Goal: Transaction & Acquisition: Purchase product/service

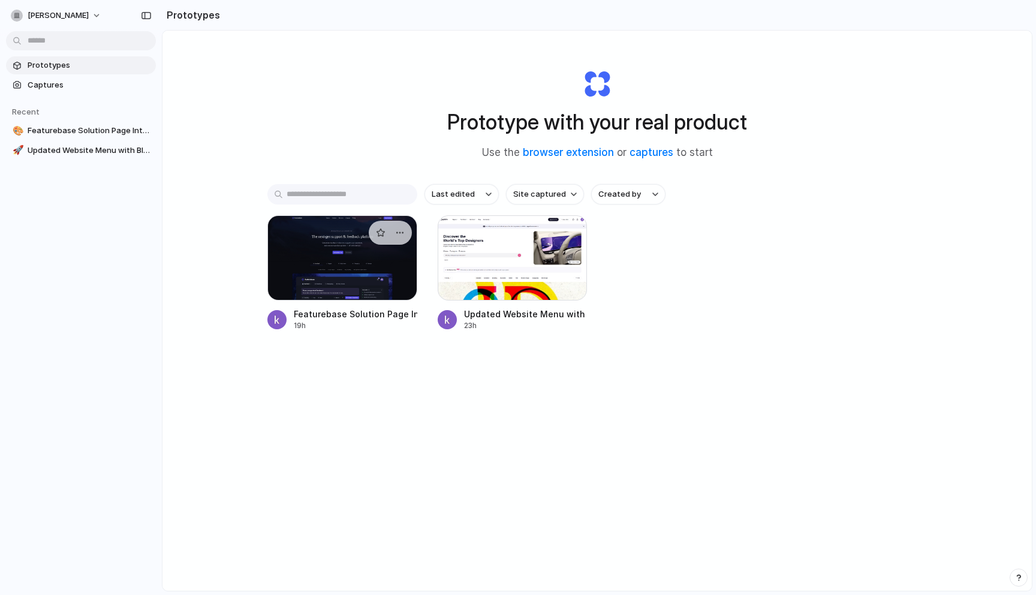
click at [335, 230] on div at bounding box center [342, 257] width 150 height 85
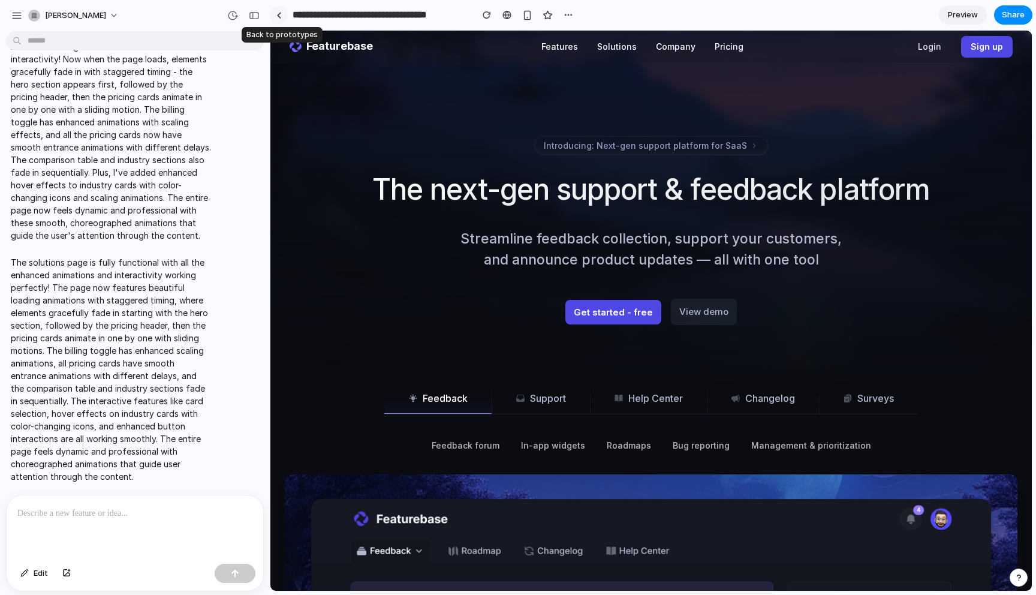
click at [279, 14] on div at bounding box center [278, 15] width 5 height 7
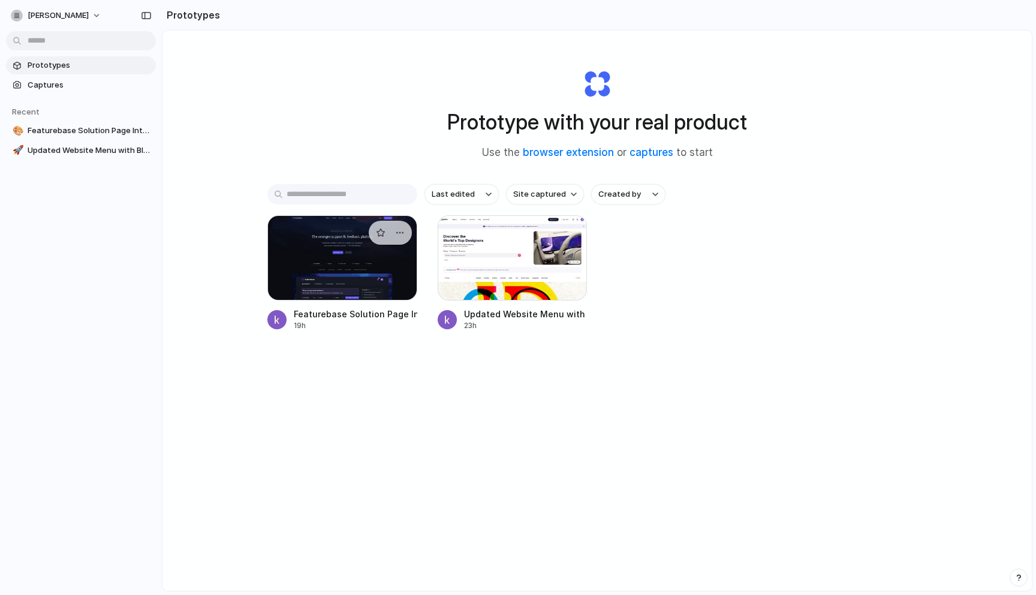
click at [344, 279] on div at bounding box center [342, 257] width 150 height 85
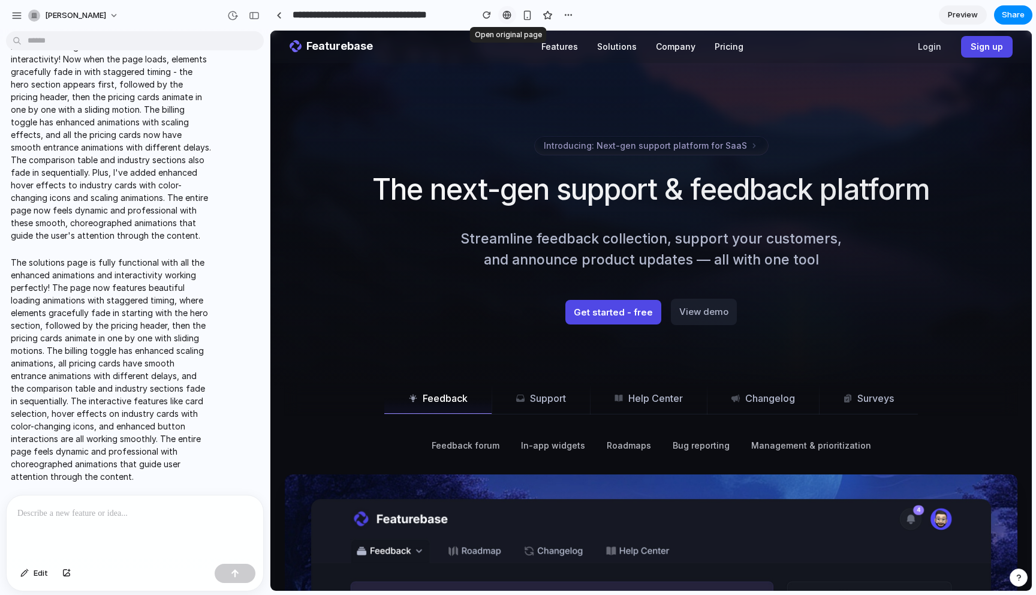
click at [510, 10] on link at bounding box center [507, 15] width 18 height 18
click at [956, 17] on span "Preview" at bounding box center [963, 15] width 30 height 12
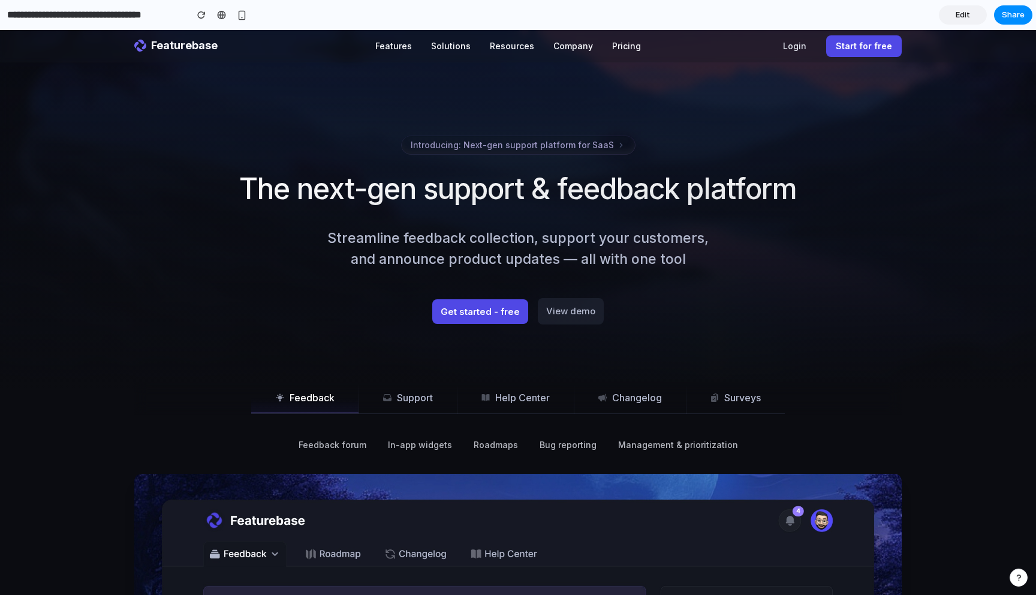
click at [186, 136] on div "Introducing: Next-gen support platform for SaaS" at bounding box center [517, 145] width 767 height 19
click at [448, 52] on button "Solutions" at bounding box center [450, 46] width 59 height 26
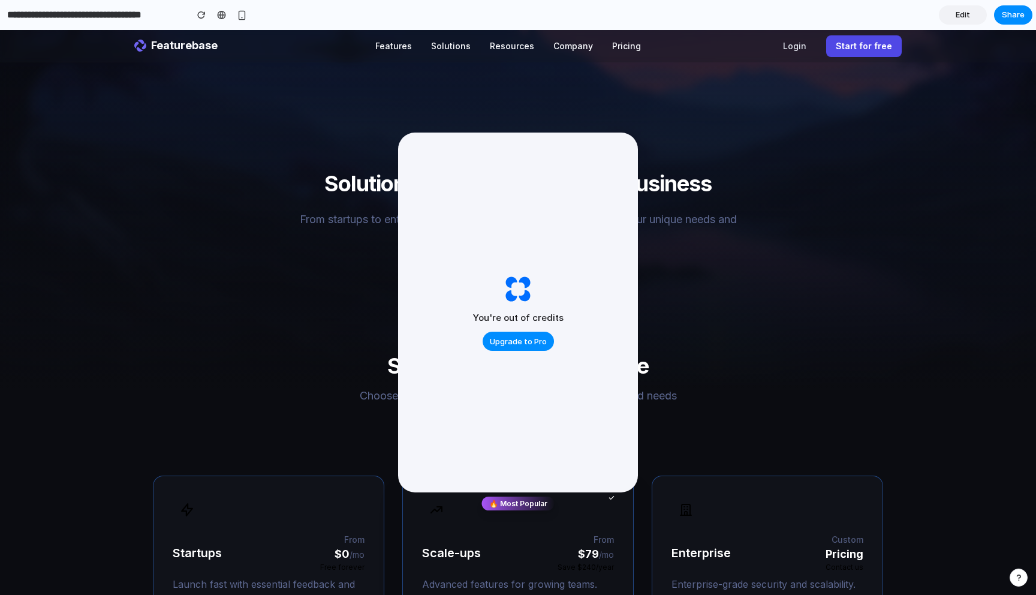
click at [704, 359] on h2 "Solutions by business size" at bounding box center [517, 366] width 729 height 24
click at [531, 337] on span "Upgrade to Pro" at bounding box center [518, 342] width 57 height 12
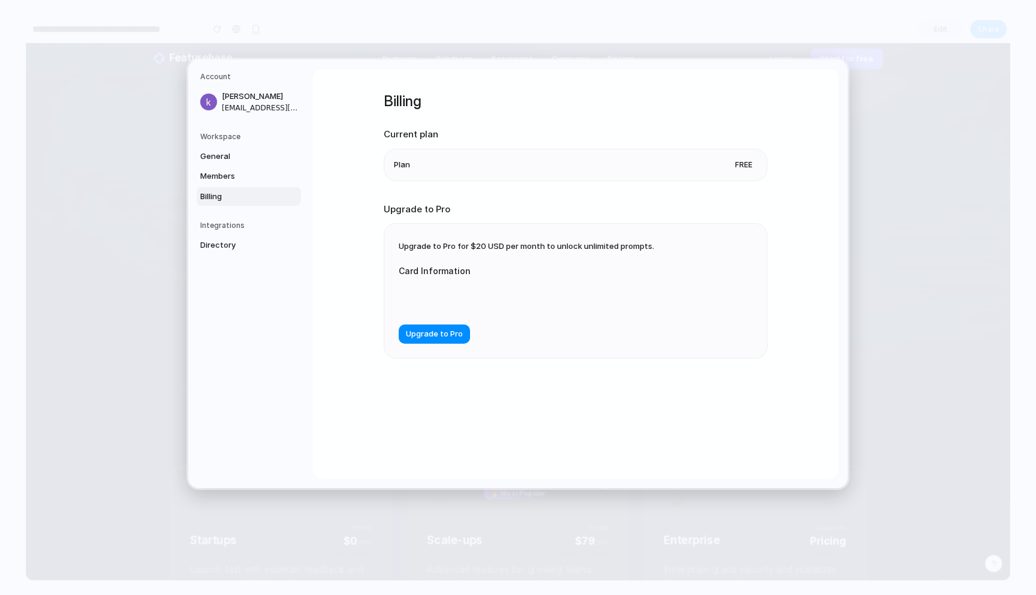
drag, startPoint x: 468, startPoint y: 245, endPoint x: 480, endPoint y: 243, distance: 12.7
click at [480, 244] on span "Upgrade to Pro for $20 USD per month to unlock unlimited prompts." at bounding box center [526, 246] width 255 height 10
click at [481, 245] on span "Upgrade to Pro for $20 USD per month to unlock unlimited prompts." at bounding box center [526, 246] width 255 height 10
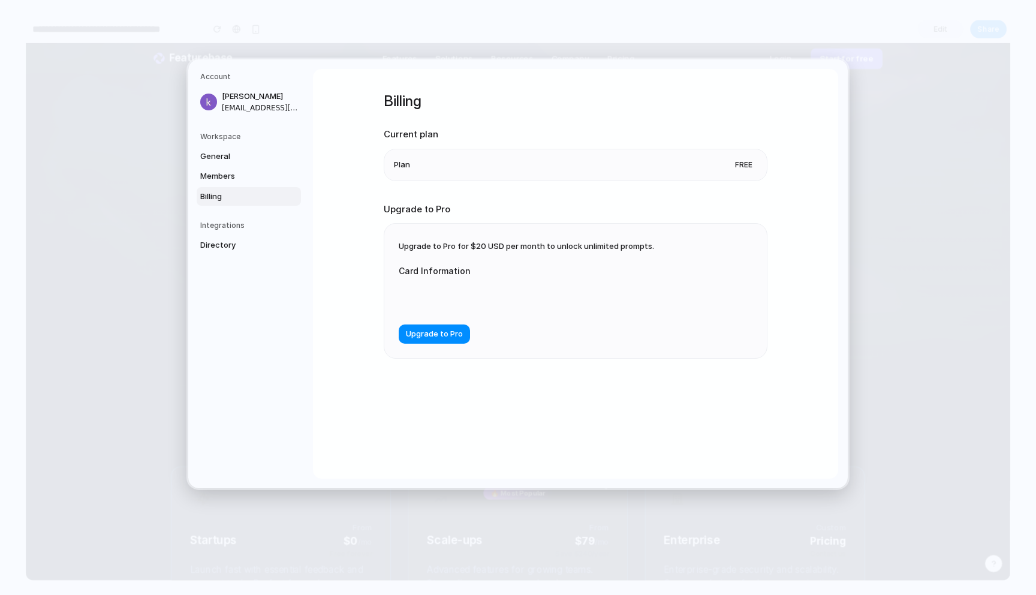
click at [481, 245] on span "Upgrade to Pro for $20 USD per month to unlock unlimited prompts." at bounding box center [526, 246] width 255 height 10
click at [461, 342] on button "Upgrade to Pro" at bounding box center [434, 333] width 71 height 19
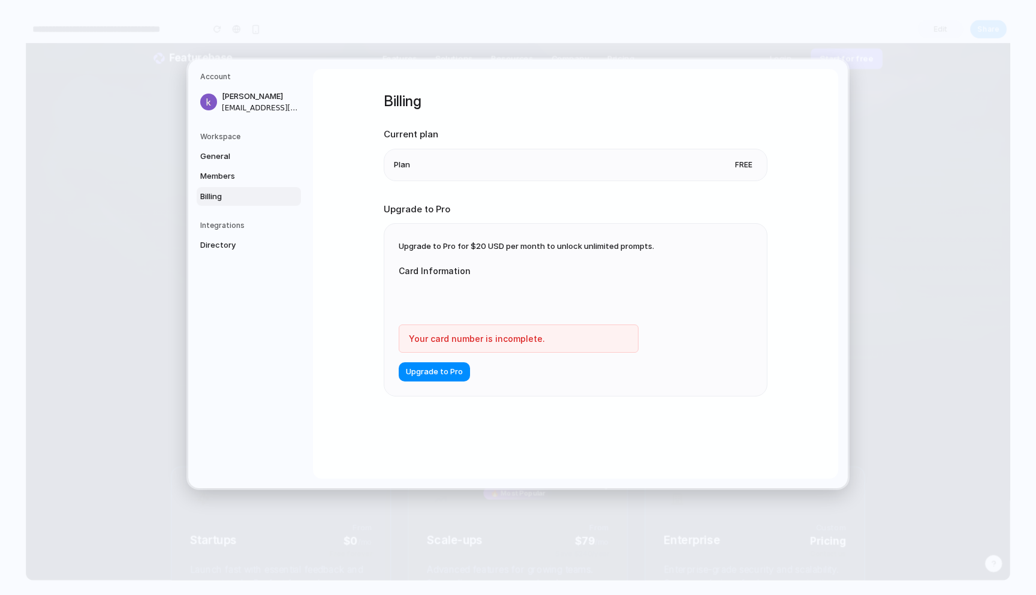
click at [530, 421] on div "Billing Current plan Plan Free Upgrade to Pro Upgrade to Pro for $20 USD per mo…" at bounding box center [576, 259] width 384 height 381
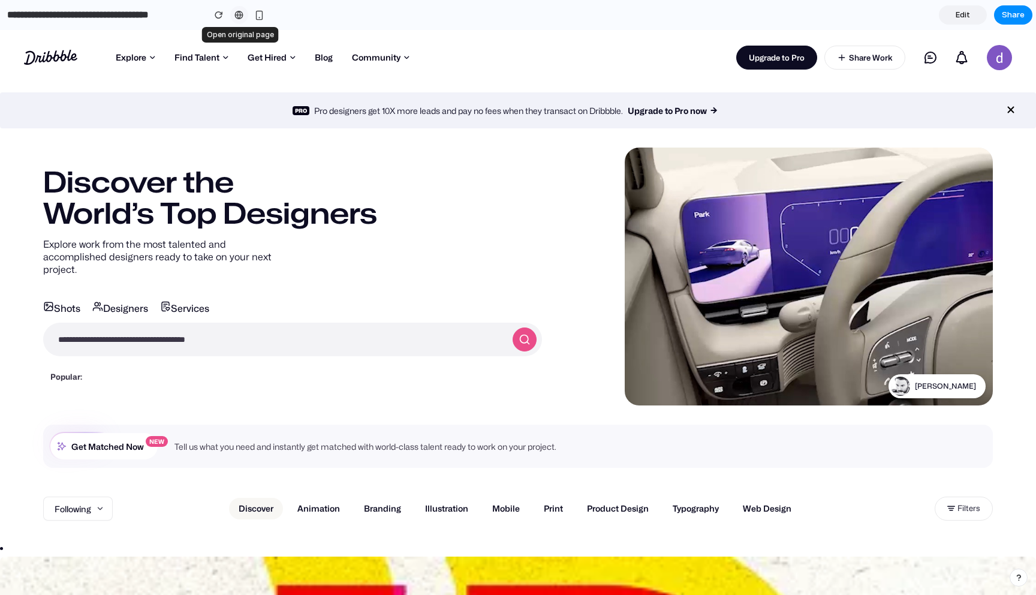
click at [239, 16] on div at bounding box center [238, 15] width 9 height 10
click at [447, 44] on div "Dribbble: the community for graphic design Shots Explore Following Popular New …" at bounding box center [518, 57] width 1036 height 55
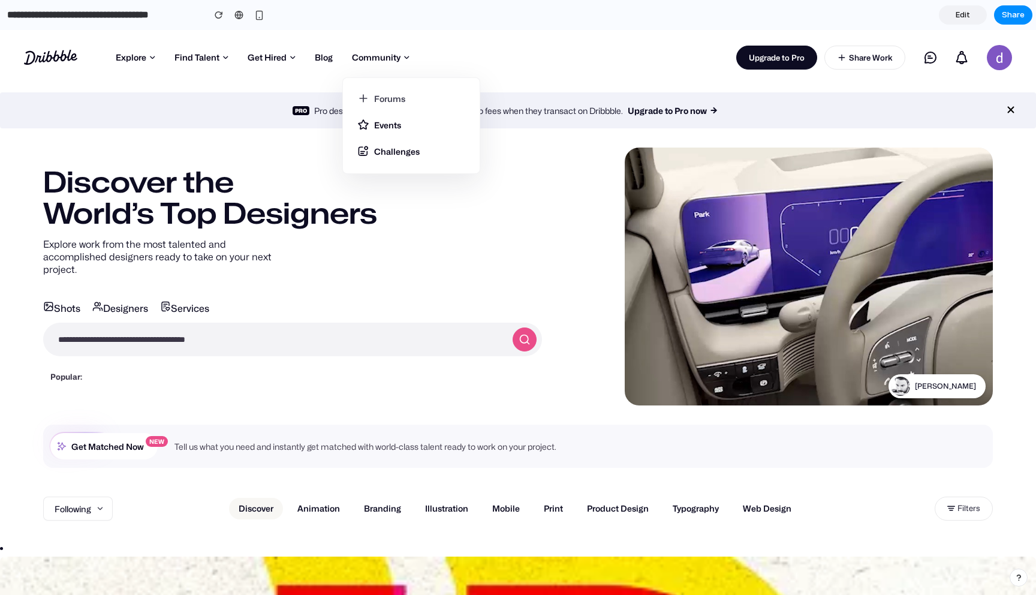
click at [385, 95] on link "Forums" at bounding box center [411, 101] width 108 height 19
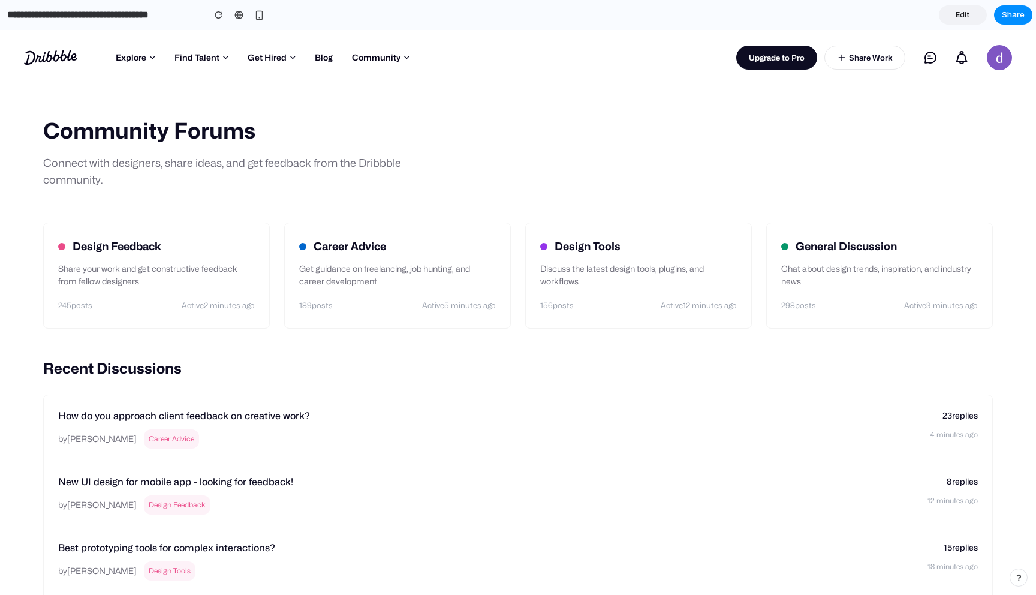
click at [274, 127] on h1 "Community Forums" at bounding box center [518, 131] width 950 height 34
click at [200, 410] on h4 "How do you approach client feedback on creative work?" at bounding box center [489, 415] width 862 height 17
click at [386, 286] on div "Career Advice Get guidance on freelancing, job hunting, and career development …" at bounding box center [397, 274] width 227 height 106
click at [646, 282] on p "Discuss the latest design tools, plugins, and workflows" at bounding box center [638, 273] width 197 height 25
click at [606, 103] on div "Community Forums Connect with designers, share ideas, and get feedback from the…" at bounding box center [518, 144] width 950 height 118
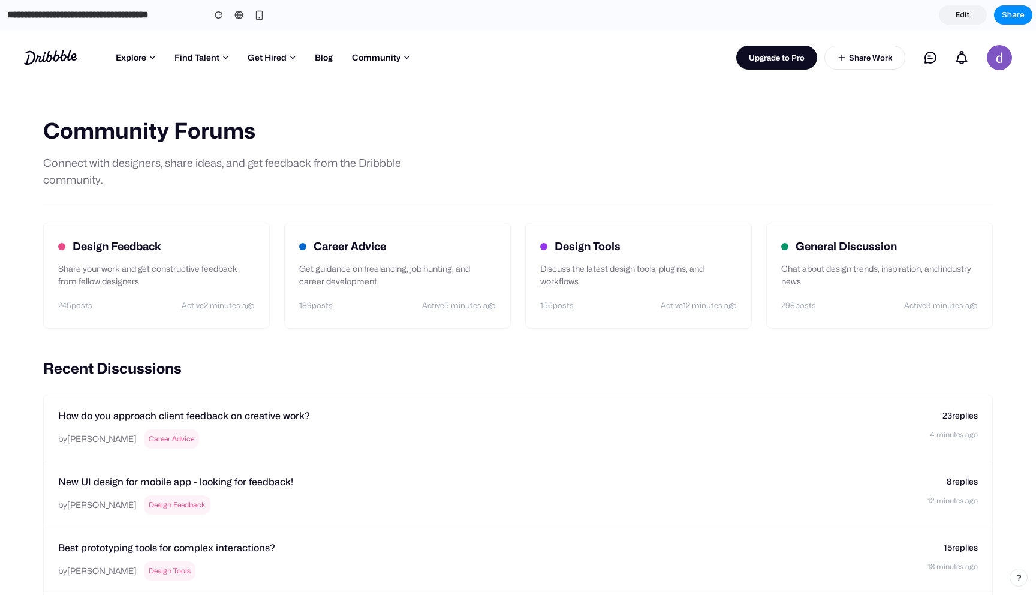
click at [971, 15] on link "Edit" at bounding box center [963, 14] width 48 height 19
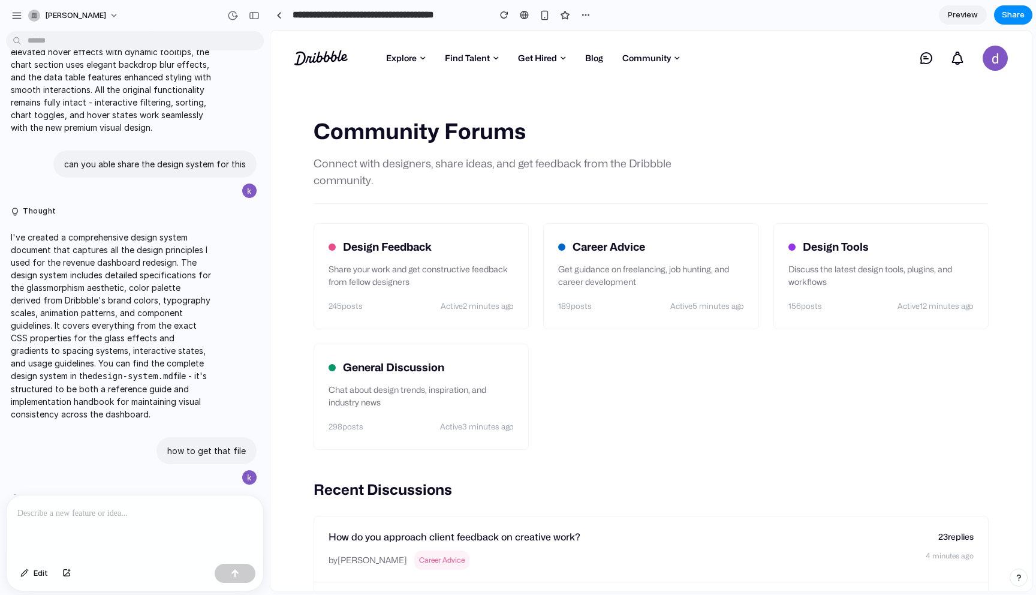
scroll to position [2349, 0]
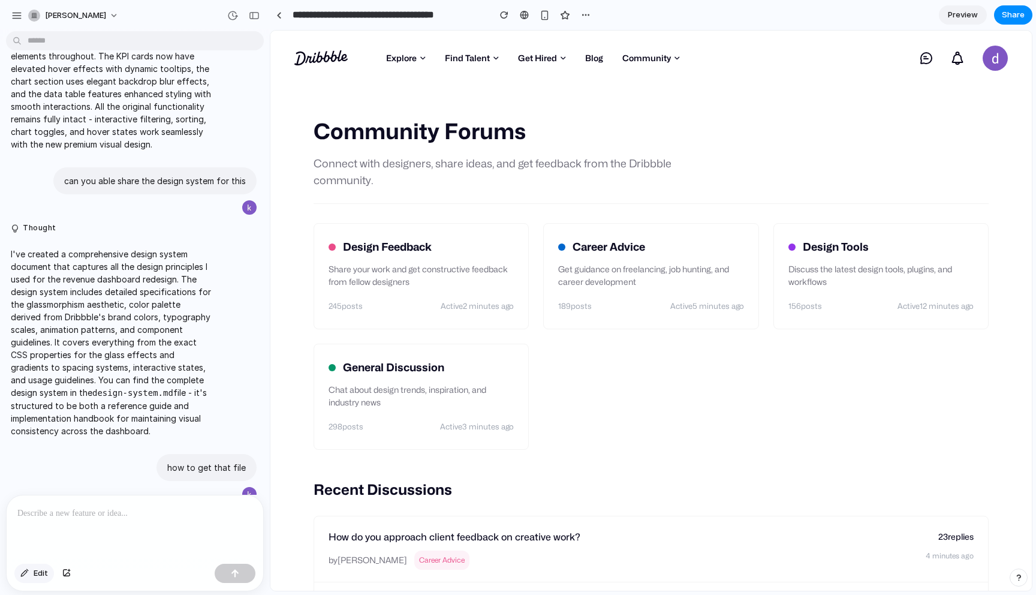
click at [38, 578] on span "Edit" at bounding box center [41, 573] width 14 height 12
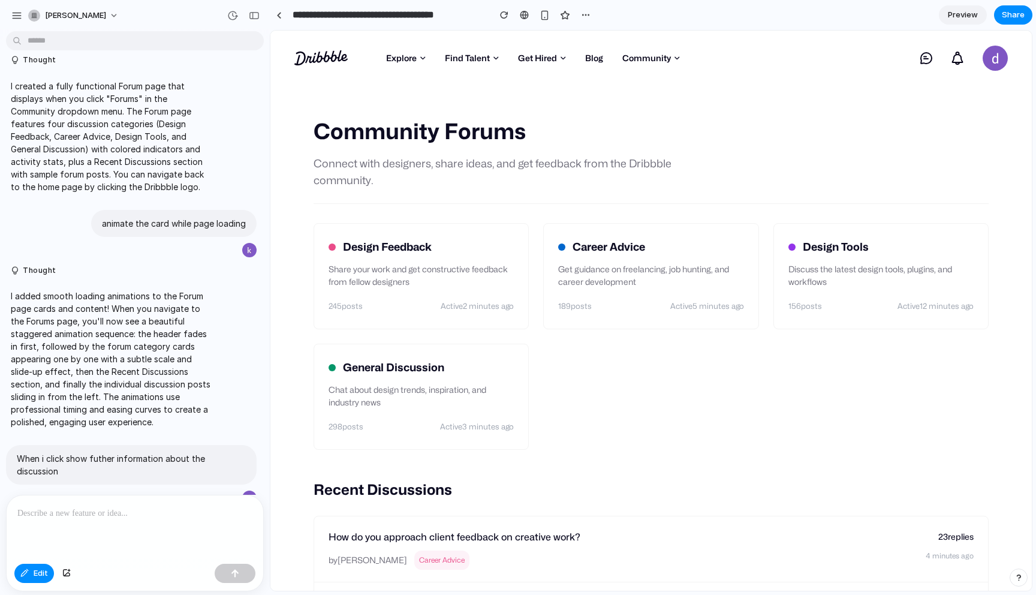
scroll to position [0, 0]
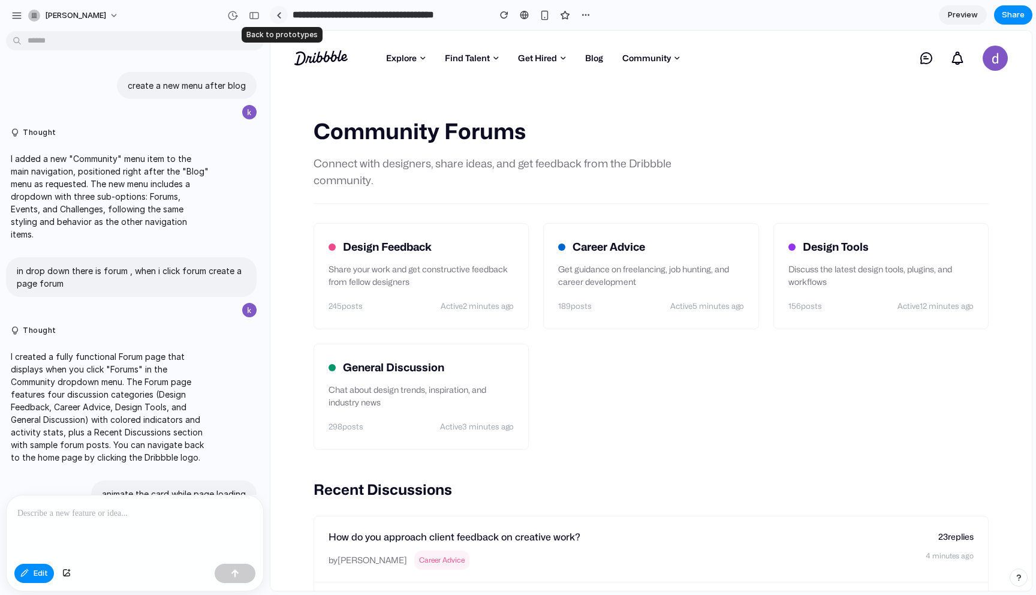
click at [275, 17] on link at bounding box center [279, 15] width 18 height 18
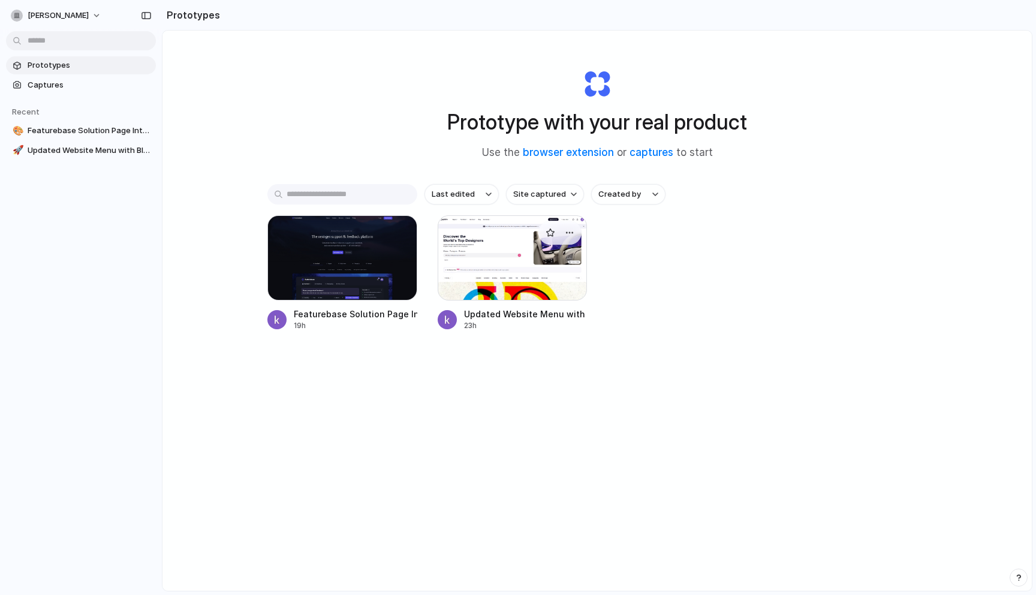
click at [492, 252] on div at bounding box center [513, 257] width 150 height 85
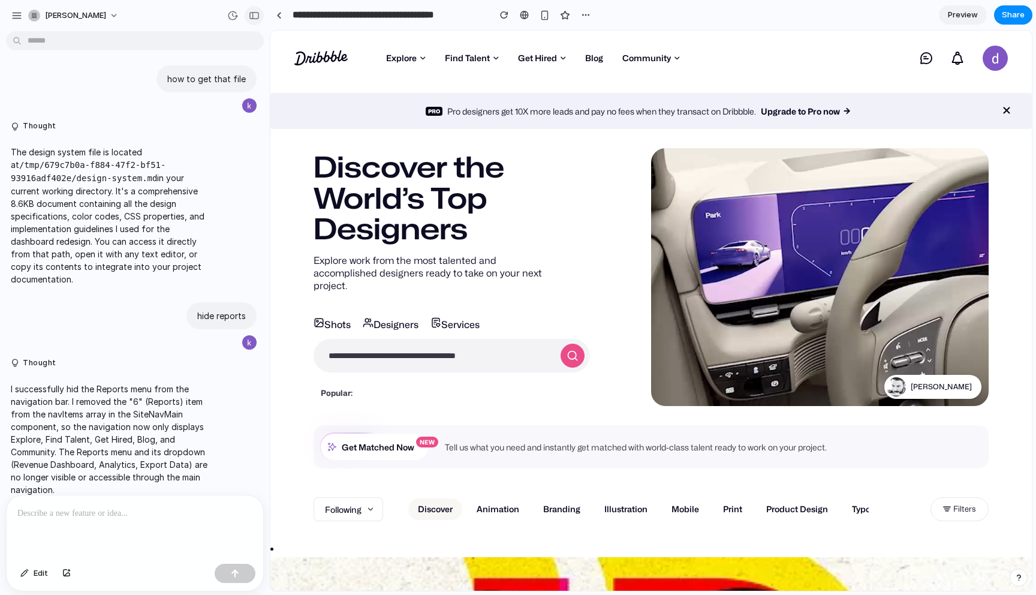
click at [252, 14] on div "button" at bounding box center [254, 15] width 11 height 8
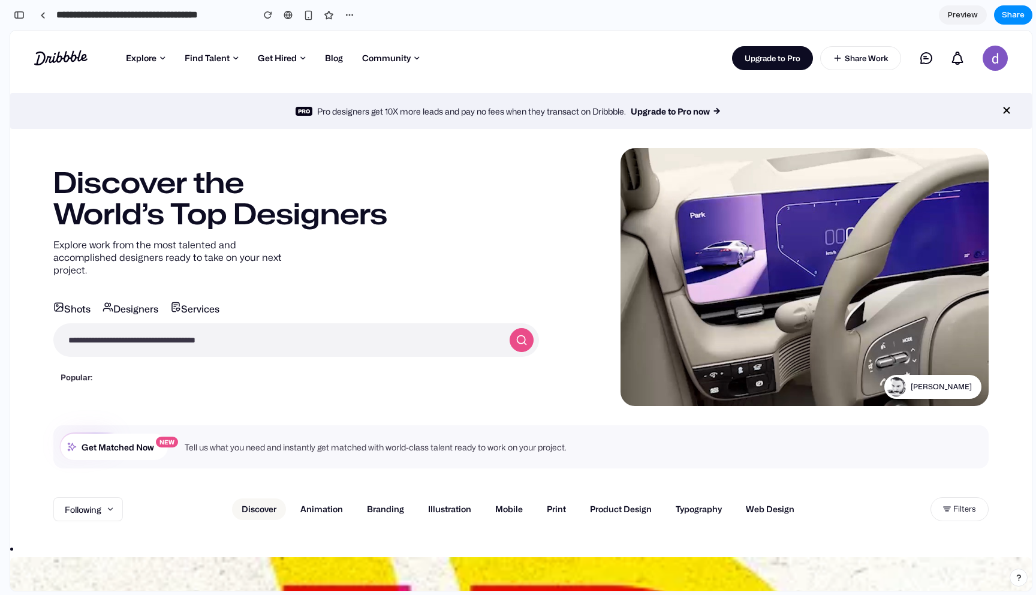
click at [527, 448] on p "Tell us what you need and instantly get matched with world-class talent ready t…" at bounding box center [376, 447] width 382 height 10
click at [554, 401] on div "Discover the World’s Top Designers Explore work from the most talented and acco…" at bounding box center [521, 277] width 1022 height 258
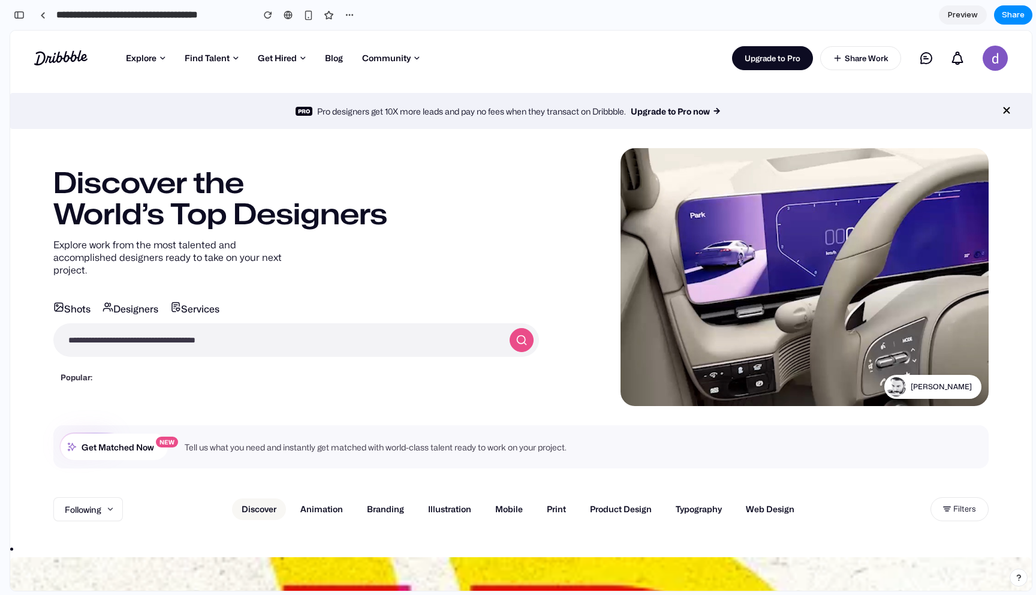
click at [51, 11] on div at bounding box center [43, 15] width 18 height 18
click at [44, 11] on link at bounding box center [43, 15] width 18 height 18
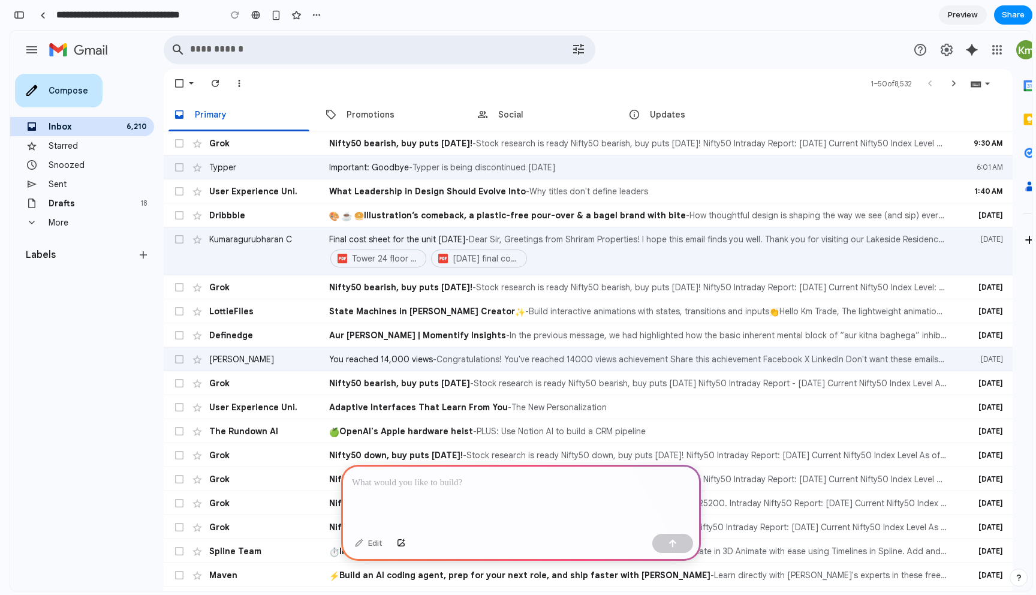
scroll to position [0, 11]
click at [22, 14] on div "button" at bounding box center [19, 15] width 11 height 8
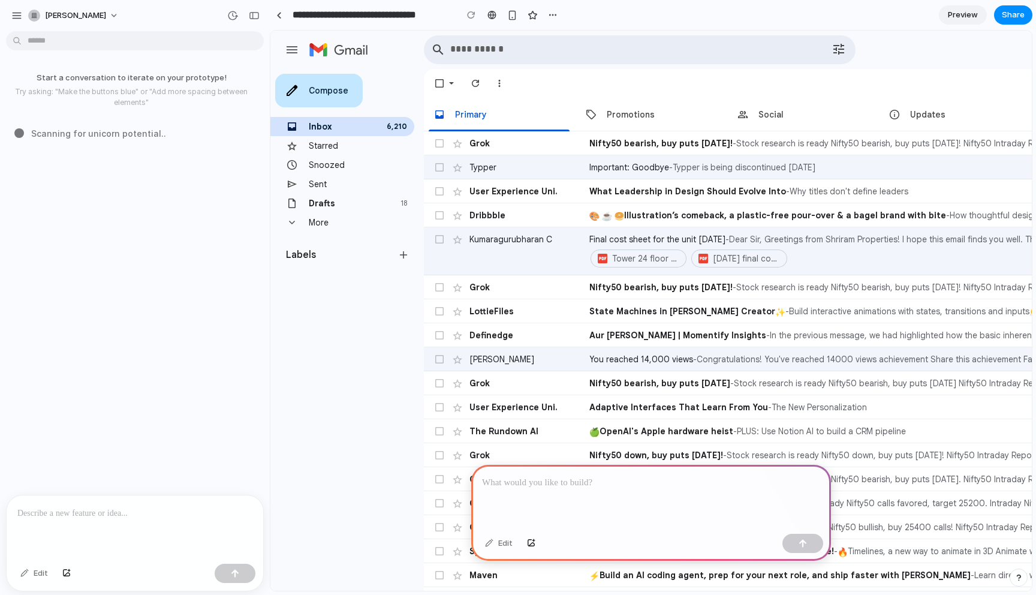
scroll to position [0, 0]
click at [76, 514] on p at bounding box center [134, 513] width 235 height 14
click at [36, 573] on div "Edit" at bounding box center [34, 573] width 40 height 19
click at [66, 520] on div at bounding box center [135, 527] width 257 height 64
click at [234, 573] on div "button" at bounding box center [235, 573] width 8 height 8
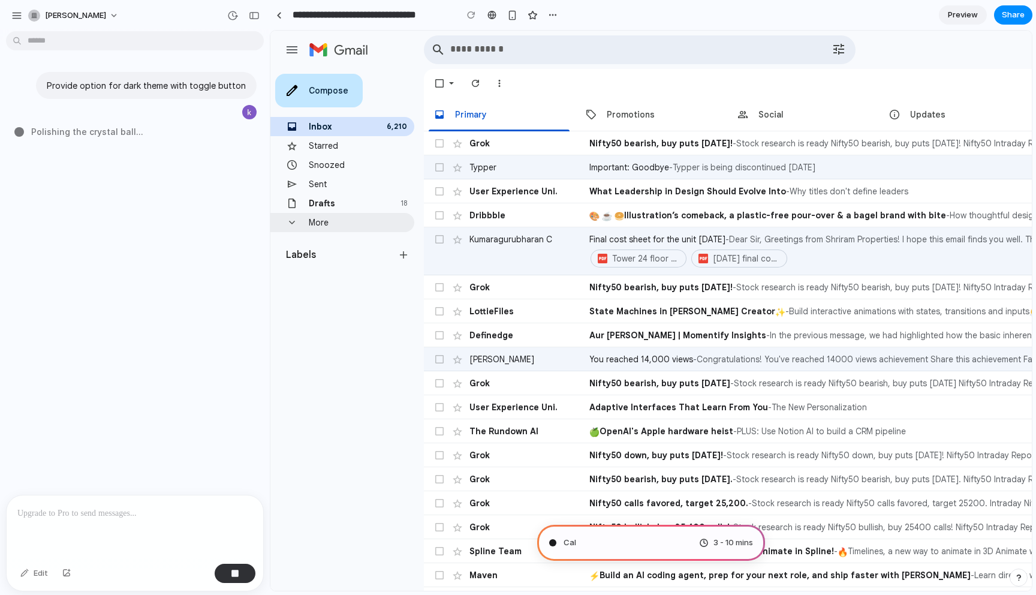
click at [331, 223] on span "More" at bounding box center [342, 222] width 144 height 19
click at [279, 15] on div at bounding box center [278, 15] width 5 height 7
